Goal: Task Accomplishment & Management: Manage account settings

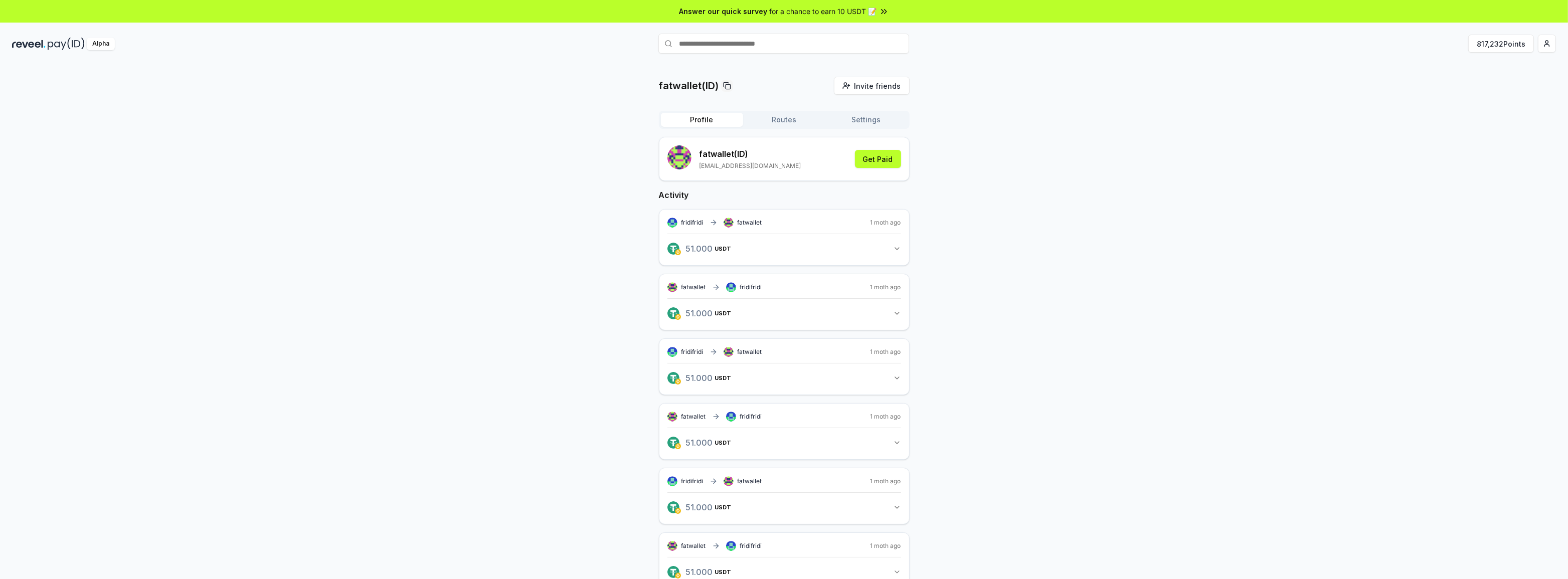
click at [1357, 106] on div "fatwallet(ID) Invite friends Invite Profile Routes Settings fatwallet (ID) [EMA…" at bounding box center [784, 470] width 1544 height 787
click at [795, 123] on button "Routes" at bounding box center [784, 120] width 82 height 14
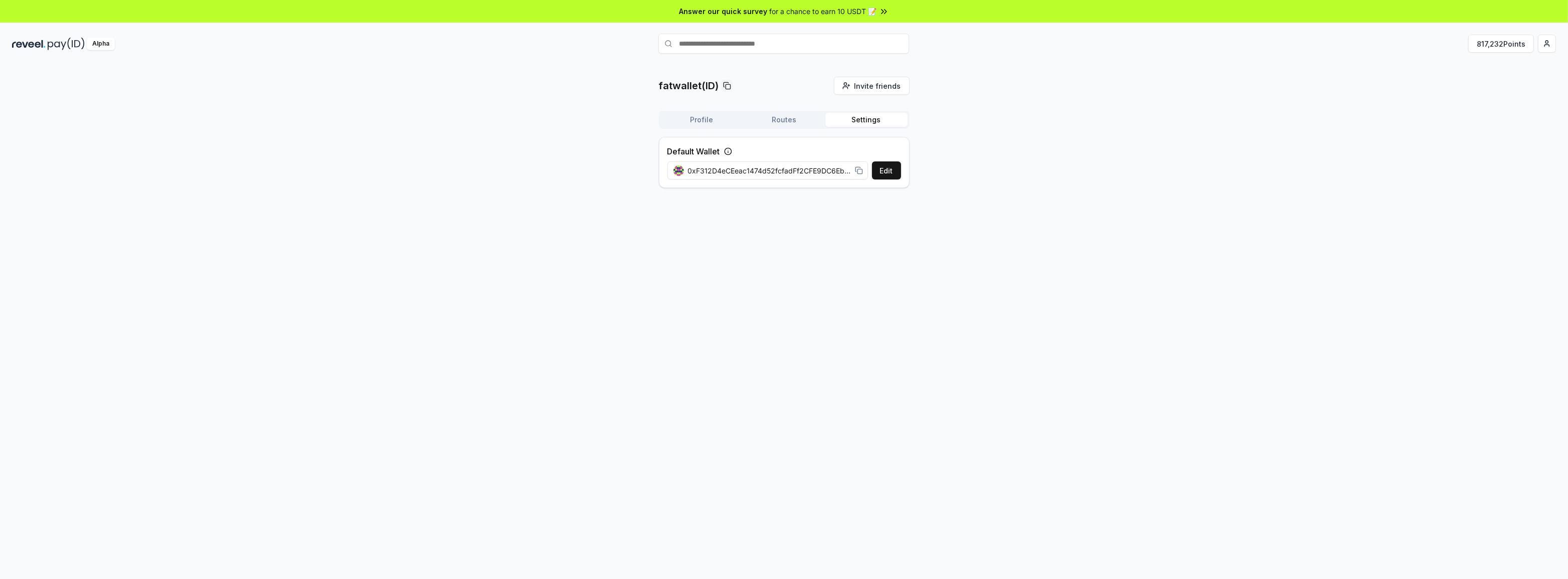
click at [892, 122] on button "Settings" at bounding box center [866, 120] width 82 height 14
click at [728, 117] on button "Profile" at bounding box center [701, 120] width 82 height 14
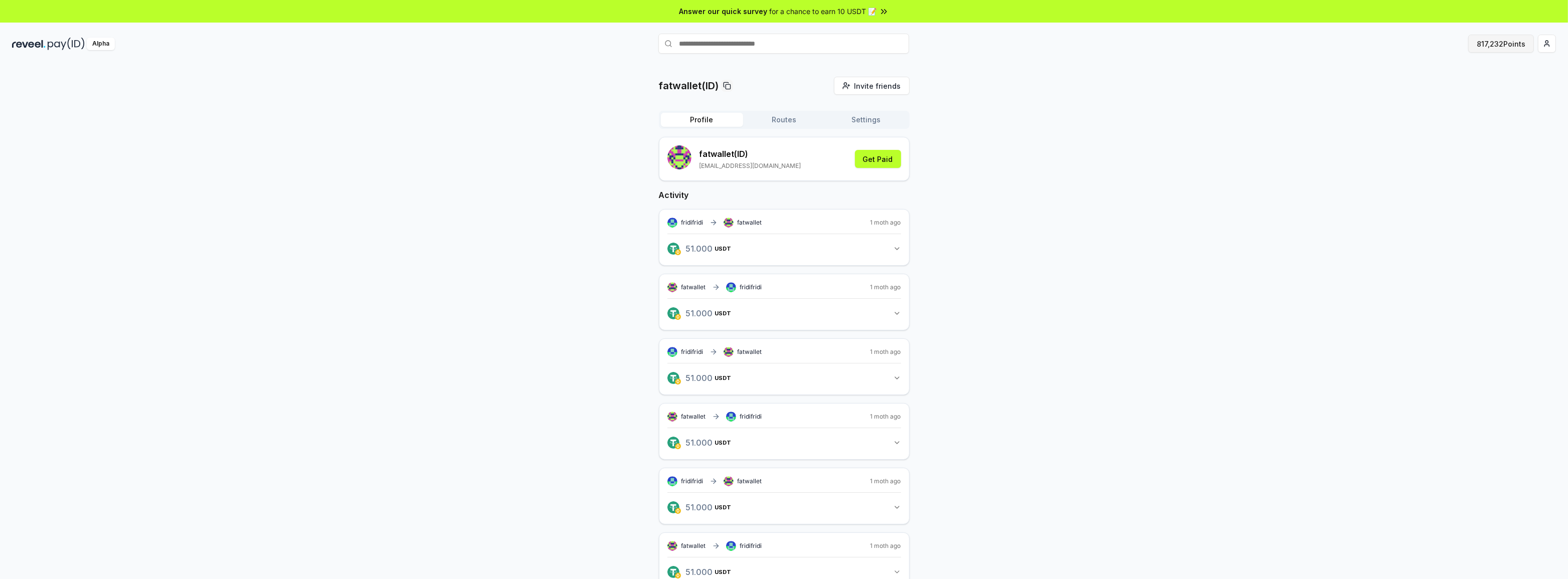
click at [1483, 42] on button "817,232 Points" at bounding box center [1500, 44] width 66 height 18
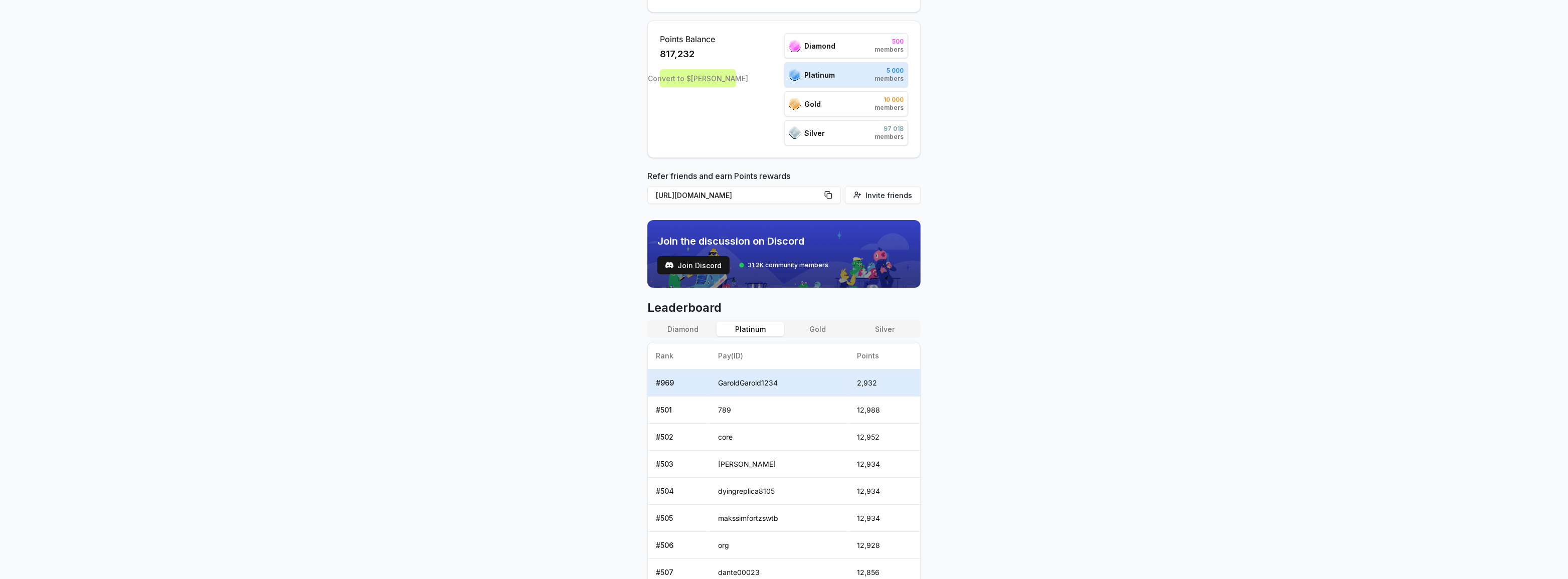
scroll to position [285, 0]
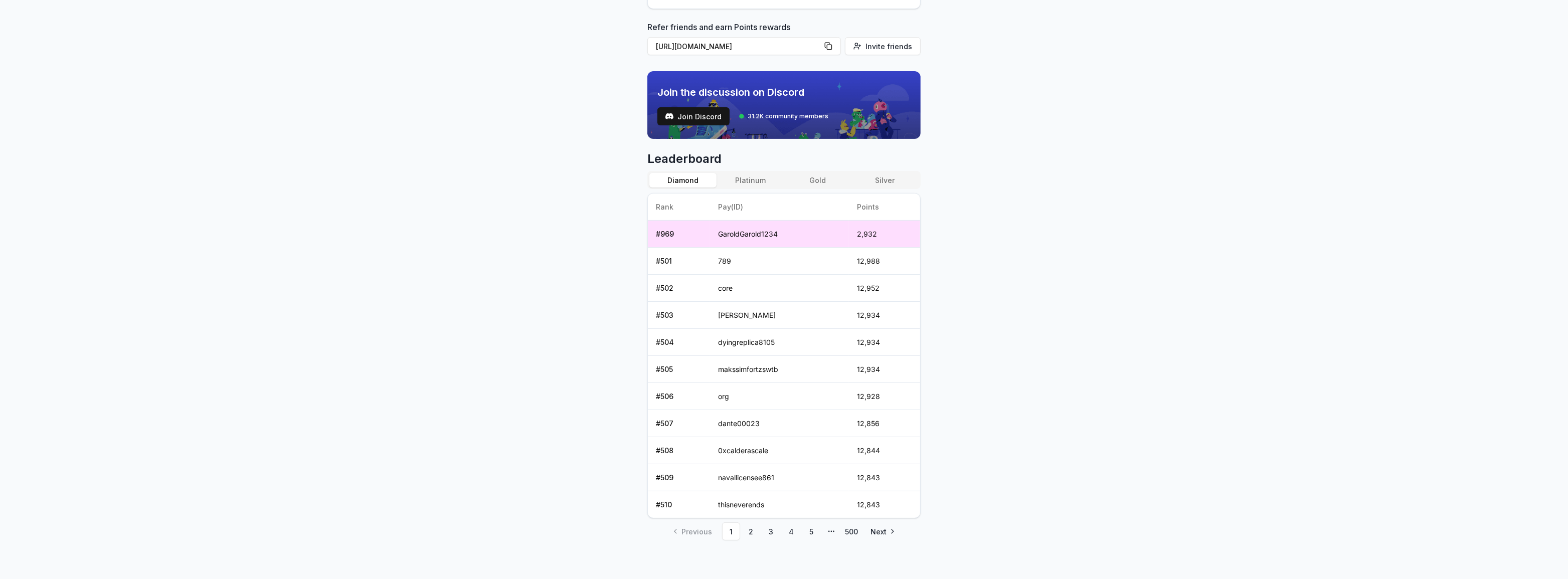
click at [674, 173] on button "Diamond" at bounding box center [682, 180] width 67 height 14
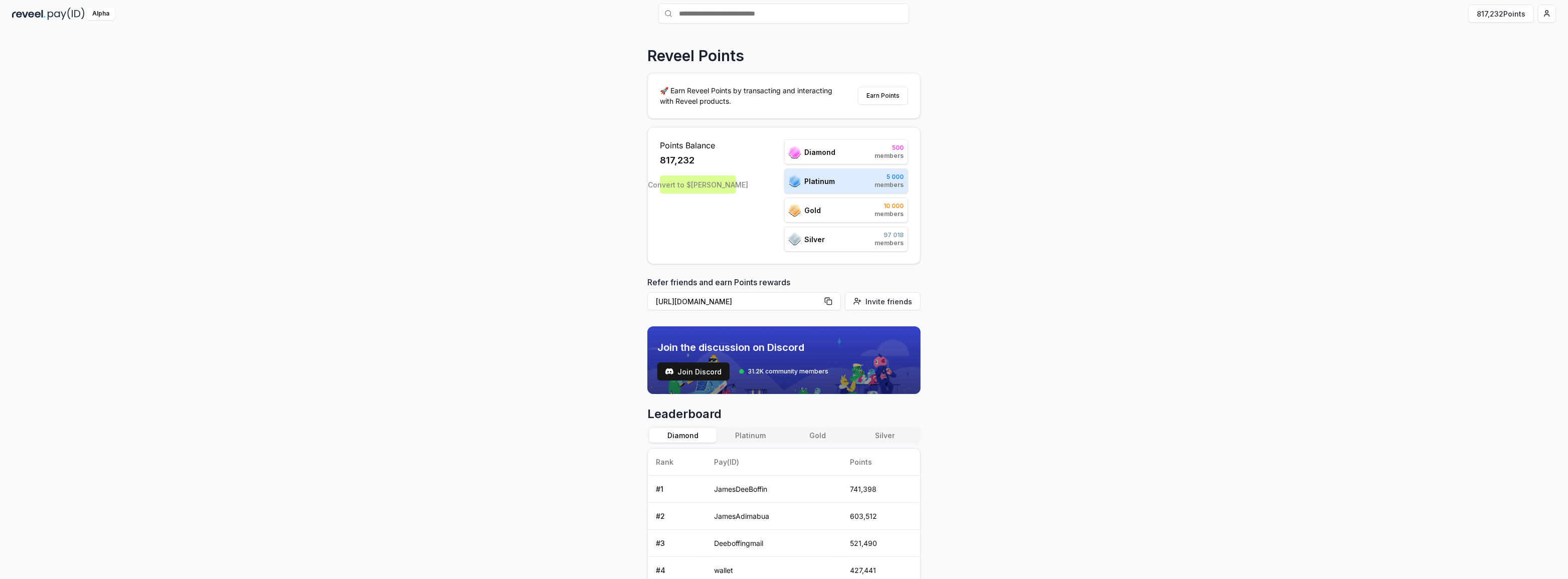
scroll to position [0, 0]
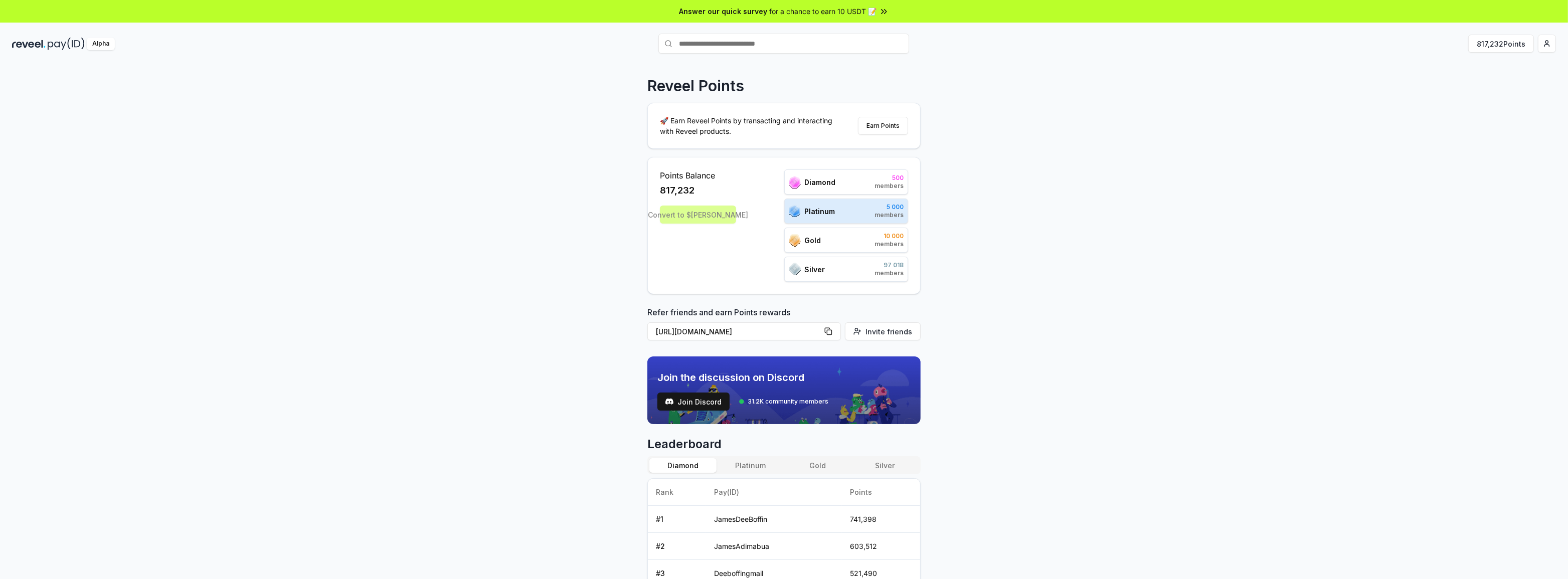
click at [691, 205] on div "Points Balance 817,232 Convert to $REVA" at bounding box center [697, 225] width 76 height 112
click at [691, 211] on div "Convert to $REVA" at bounding box center [697, 215] width 76 height 18
click at [890, 125] on button "Earn Points" at bounding box center [883, 126] width 50 height 18
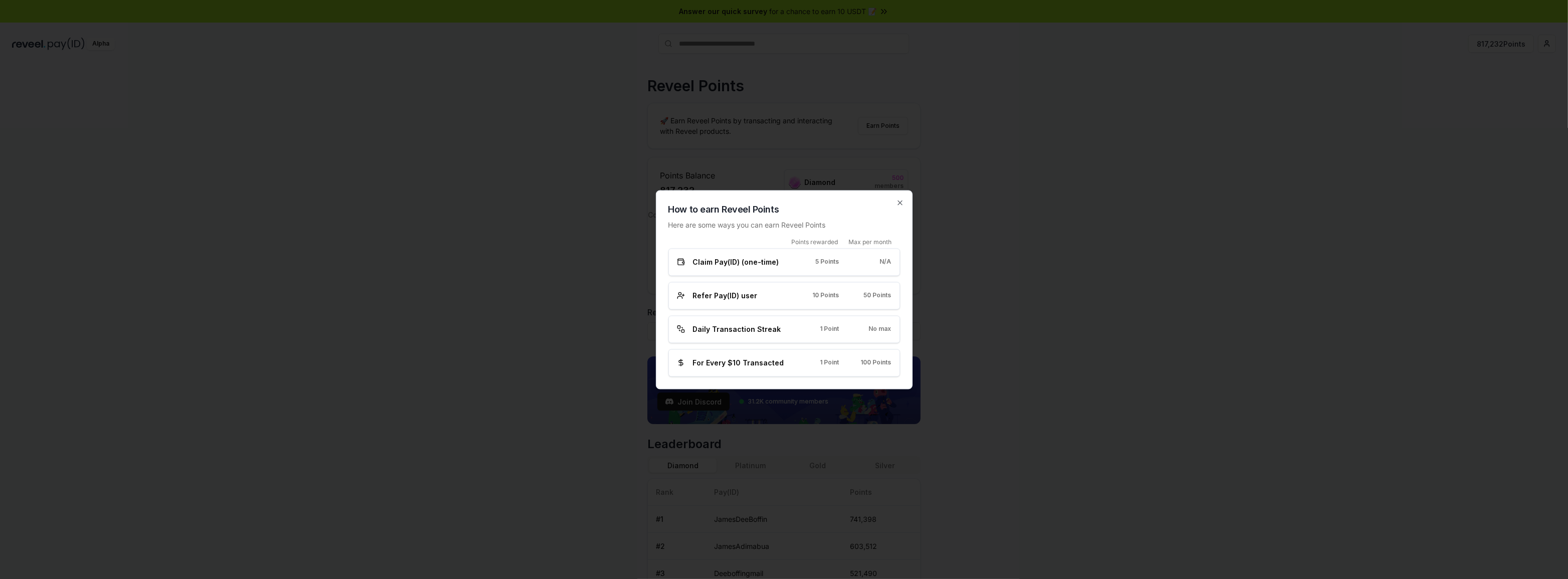
click at [1077, 242] on div at bounding box center [784, 289] width 1568 height 579
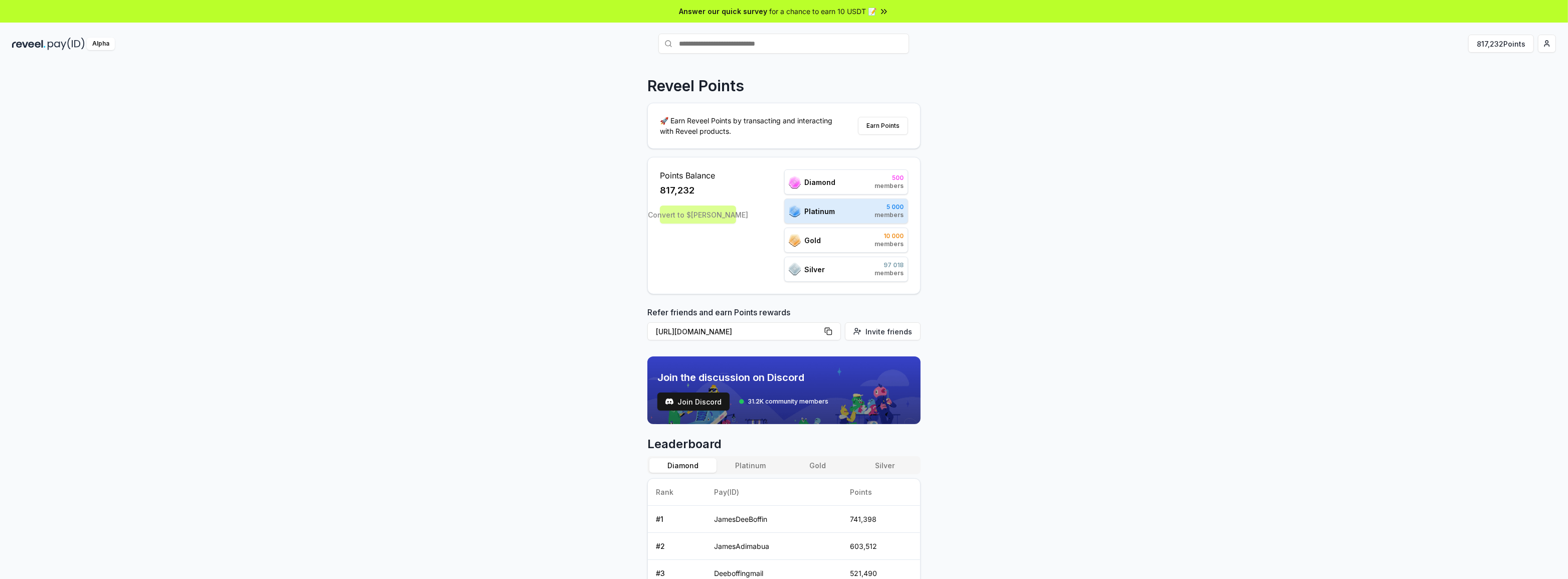
drag, startPoint x: 677, startPoint y: 220, endPoint x: 680, endPoint y: 210, distance: 10.4
